Goal: Check status

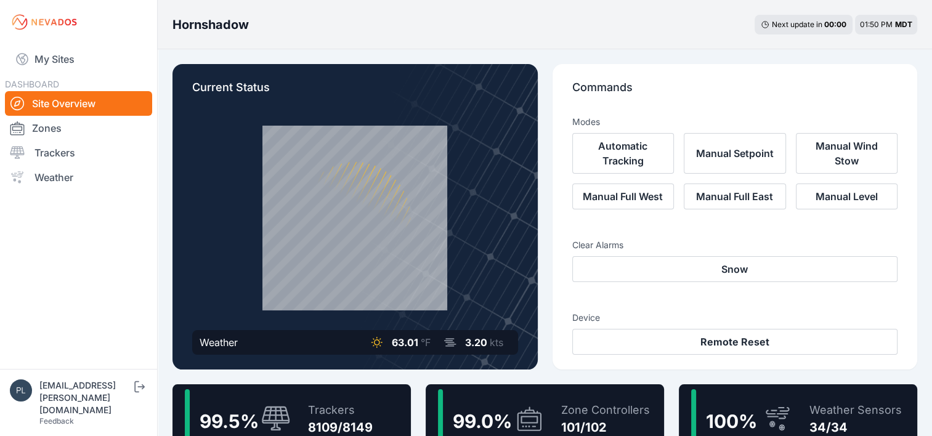
click at [208, 219] on div at bounding box center [355, 218] width 326 height 185
click at [172, 48] on div "Hornshadow Next update in 00 : 00 01:50 PM MDT" at bounding box center [545, 24] width 774 height 49
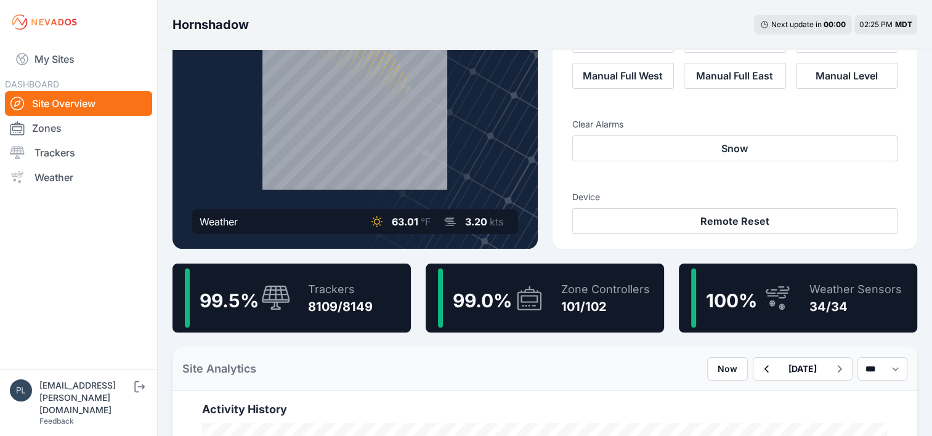
scroll to position [123, 0]
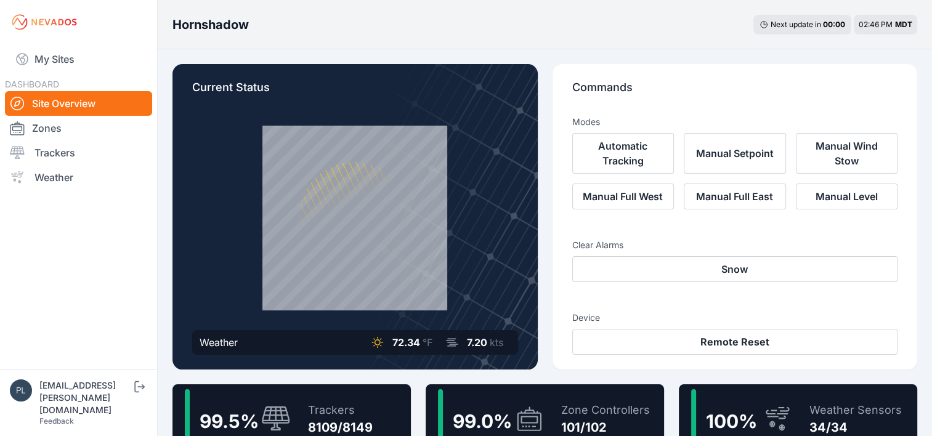
click at [463, 15] on div "Hornshadow Next update in 00 : 00 02:46 PM MDT" at bounding box center [545, 24] width 774 height 49
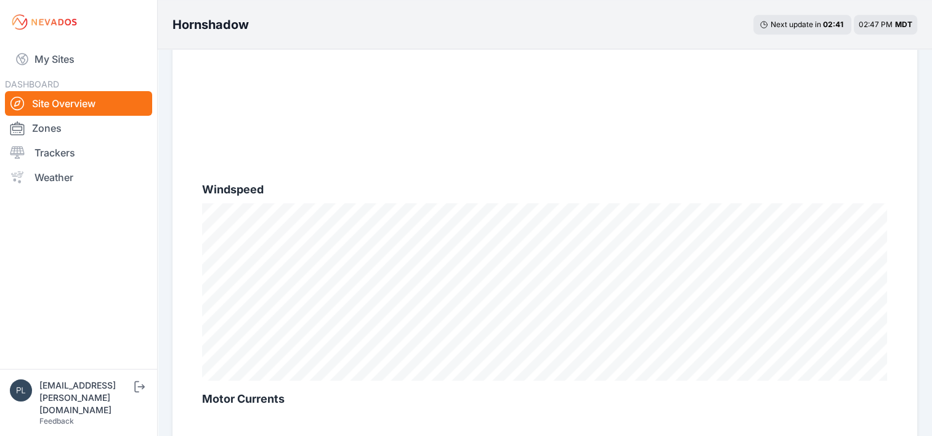
scroll to position [739, 0]
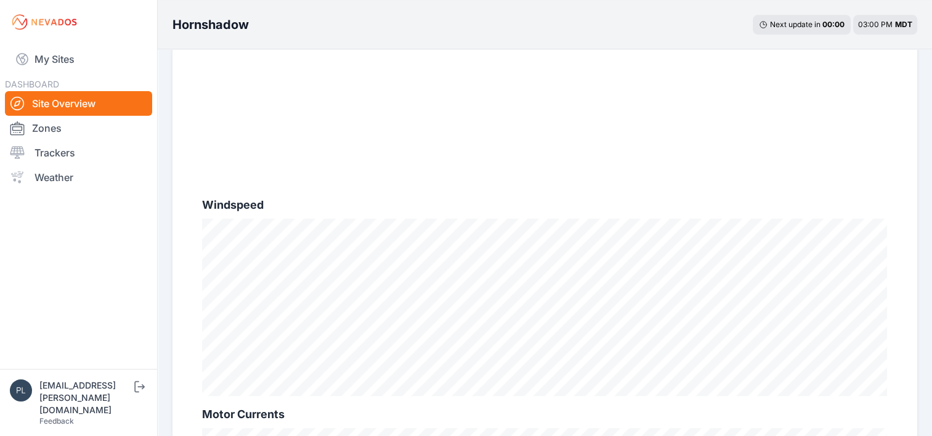
scroll to position [678, 0]
click at [164, 185] on div "Current Status Weather 73.02 °F 7.96 kts Commands Modes Automatic Tracking Manu…" at bounding box center [545, 7] width 774 height 1271
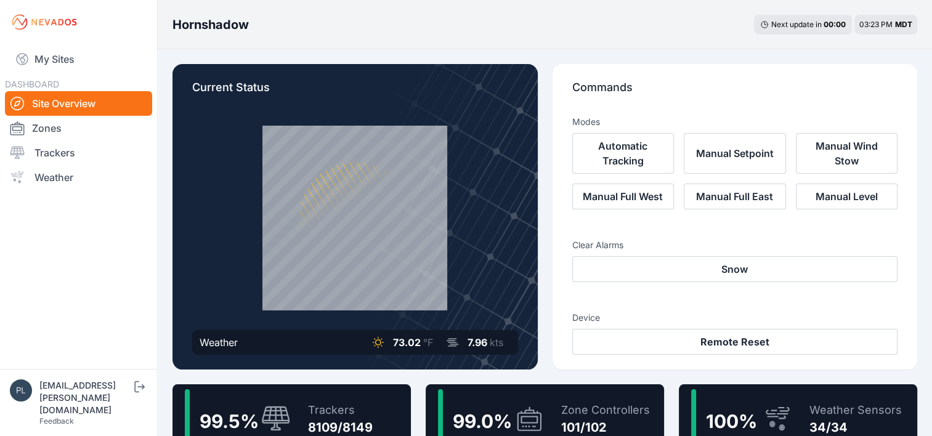
scroll to position [0, 0]
drag, startPoint x: 264, startPoint y: 23, endPoint x: 169, endPoint y: 30, distance: 94.5
click at [169, 30] on div "Hornshadow Next update in 00 : 00 03:23 PM MDT" at bounding box center [545, 24] width 774 height 49
click at [100, 322] on nav "My Sites DASHBOARD Site Overview Zones Trackers Weather" at bounding box center [78, 201] width 157 height 315
